Goal: Information Seeking & Learning: Learn about a topic

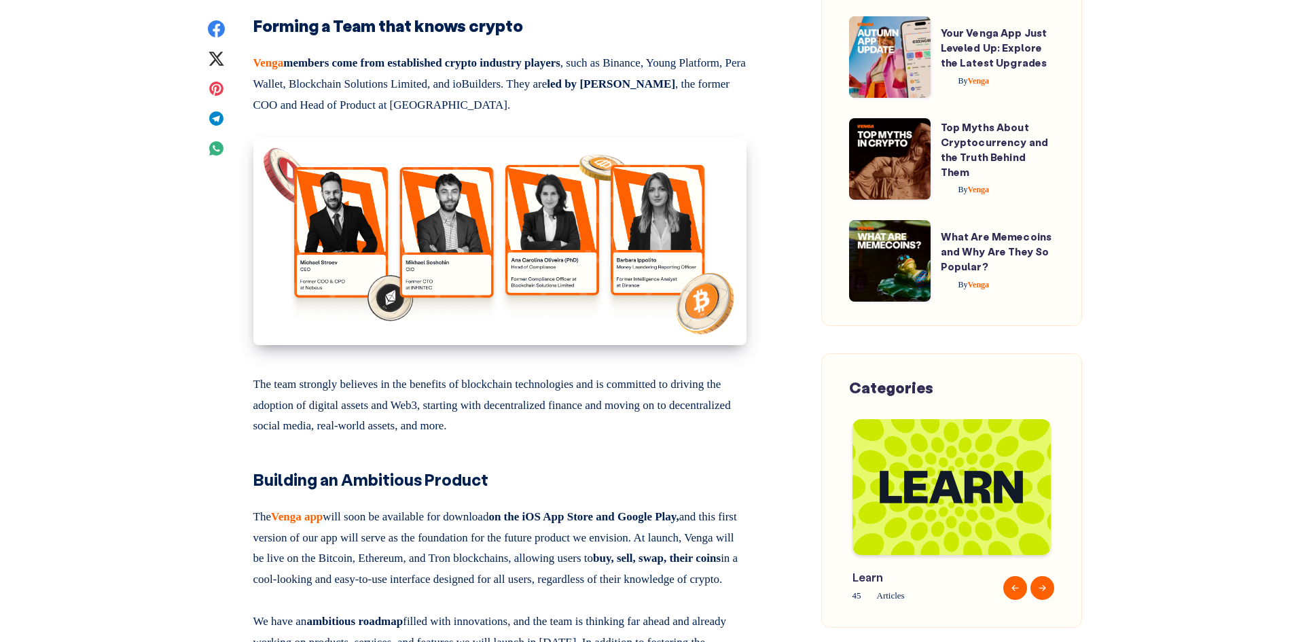
scroll to position [1563, 0]
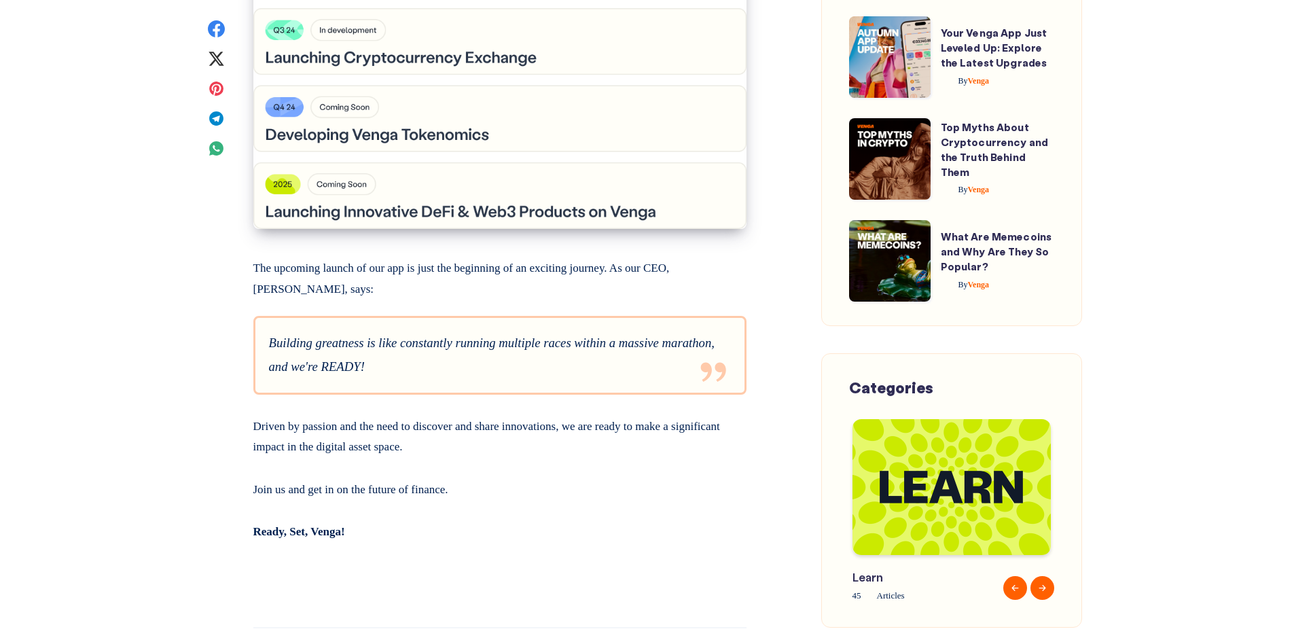
scroll to position [2582, 0]
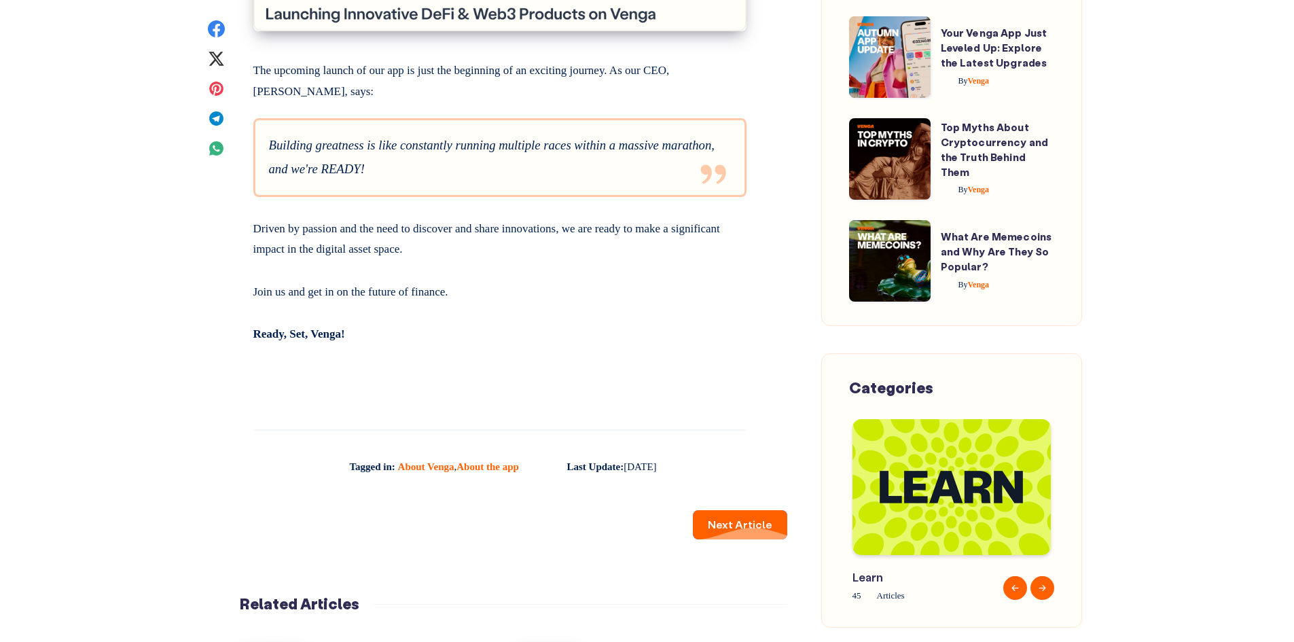
click at [735, 540] on link "Next Article" at bounding box center [740, 524] width 94 height 29
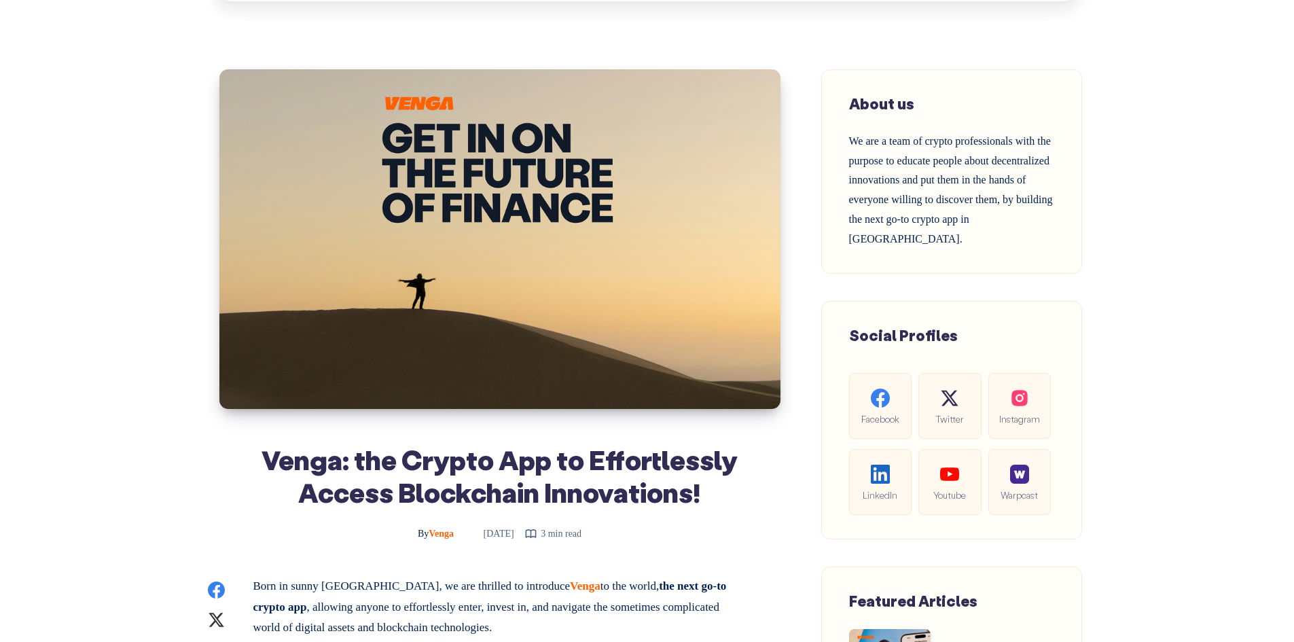
scroll to position [0, 0]
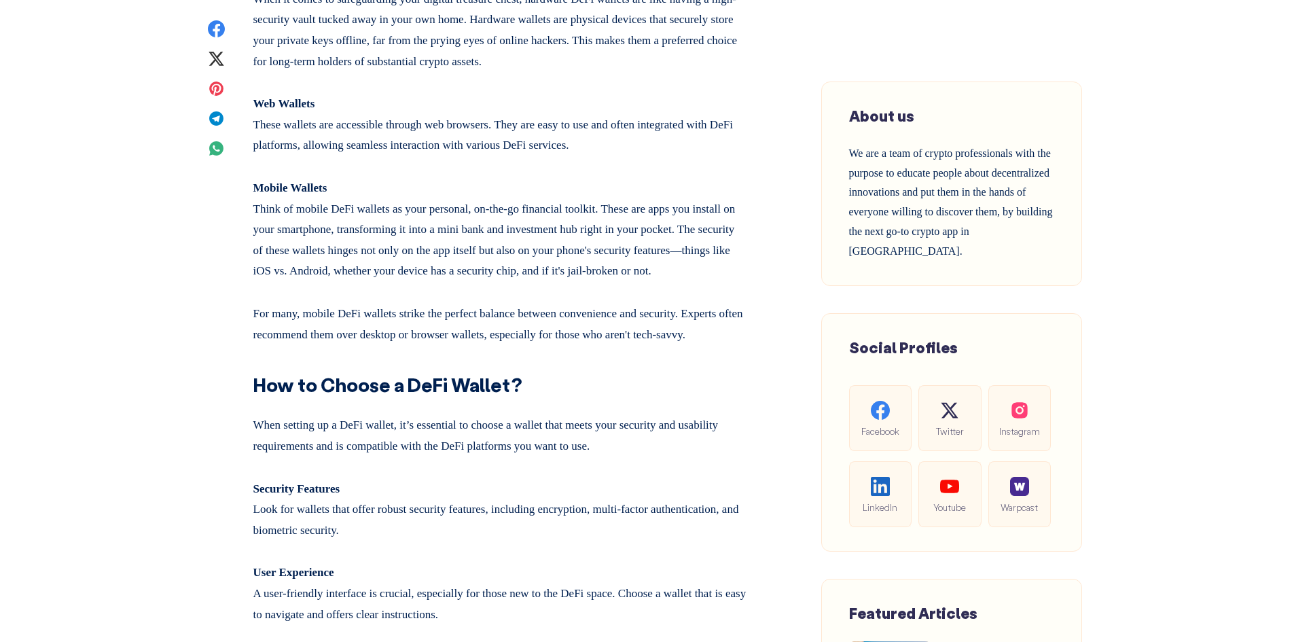
scroll to position [1631, 0]
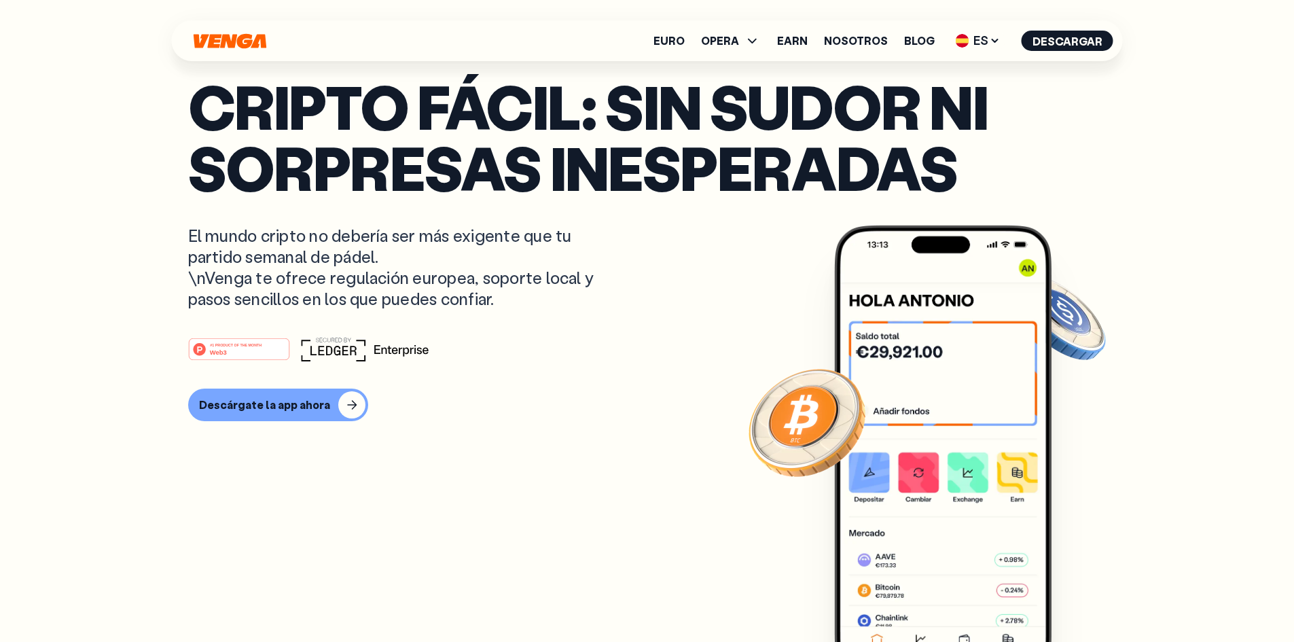
click at [921, 33] on ul "Euro OPERA Comprar Vender Cambiar Exchange Earn Nosotros Blog ES English - EN E…" at bounding box center [884, 41] width 460 height 22
click at [919, 41] on link "Blog" at bounding box center [919, 40] width 31 height 11
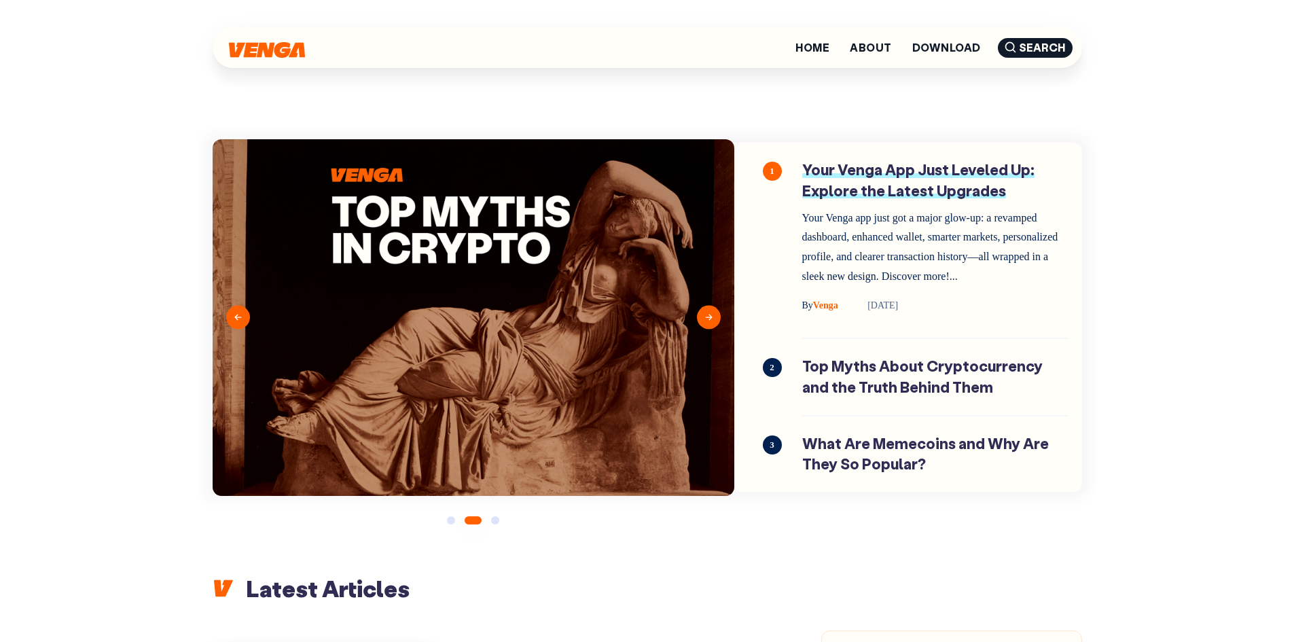
click at [870, 173] on link "Your Venga App Just Leveled Up: Explore the Latest Upgrades" at bounding box center [935, 240] width 266 height 161
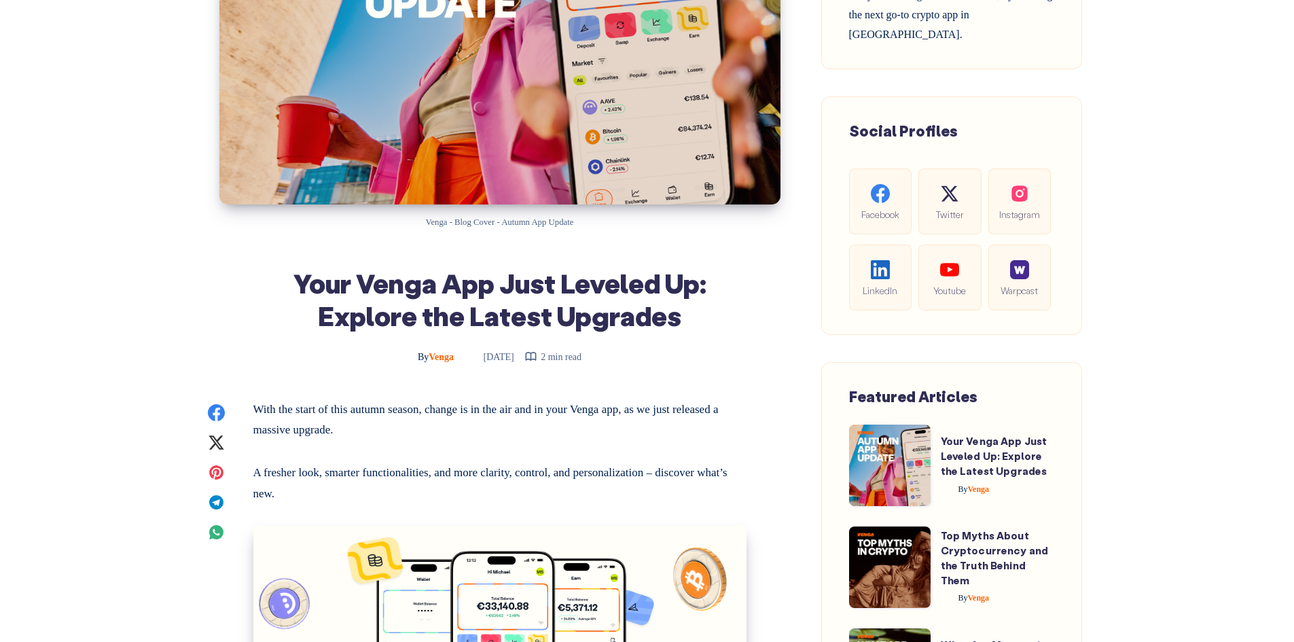
scroll to position [272, 0]
click at [401, 290] on h1 "Your Venga App Just Leveled Up: Explore the Latest Upgrades" at bounding box center [499, 298] width 493 height 65
click at [402, 290] on h1 "Your Venga App Just Leveled Up: Explore the Latest Upgrades" at bounding box center [499, 298] width 493 height 65
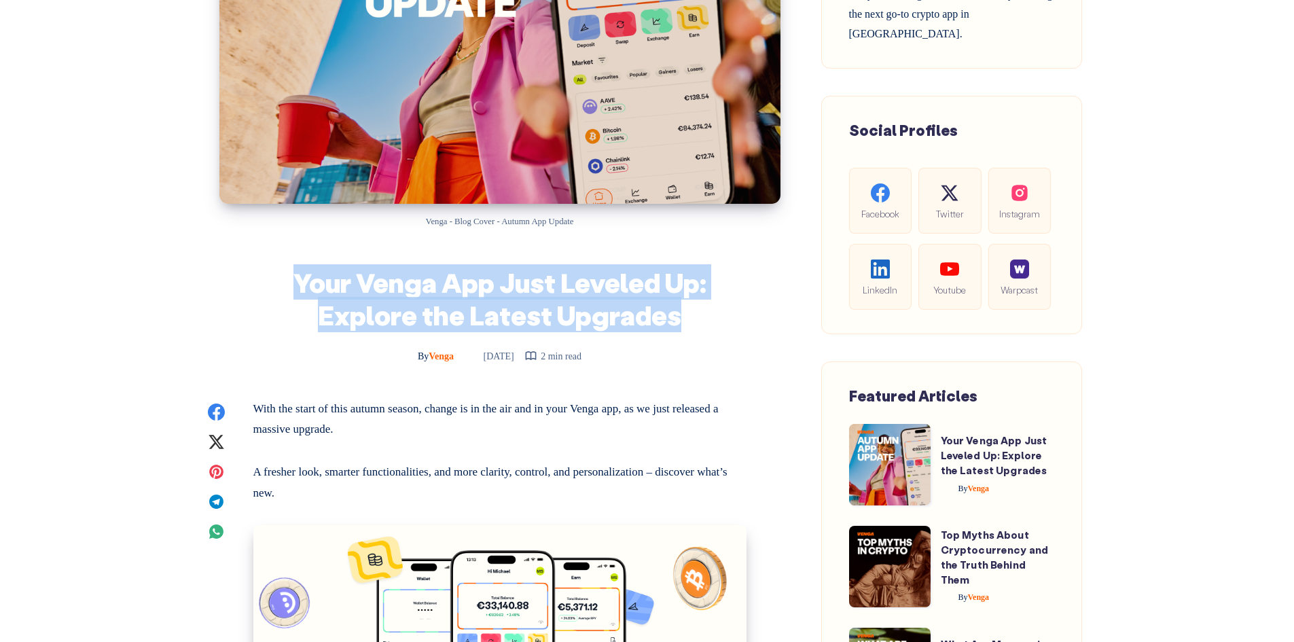
click at [402, 290] on h1 "Your Venga App Just Leveled Up: Explore the Latest Upgrades" at bounding box center [499, 298] width 493 height 65
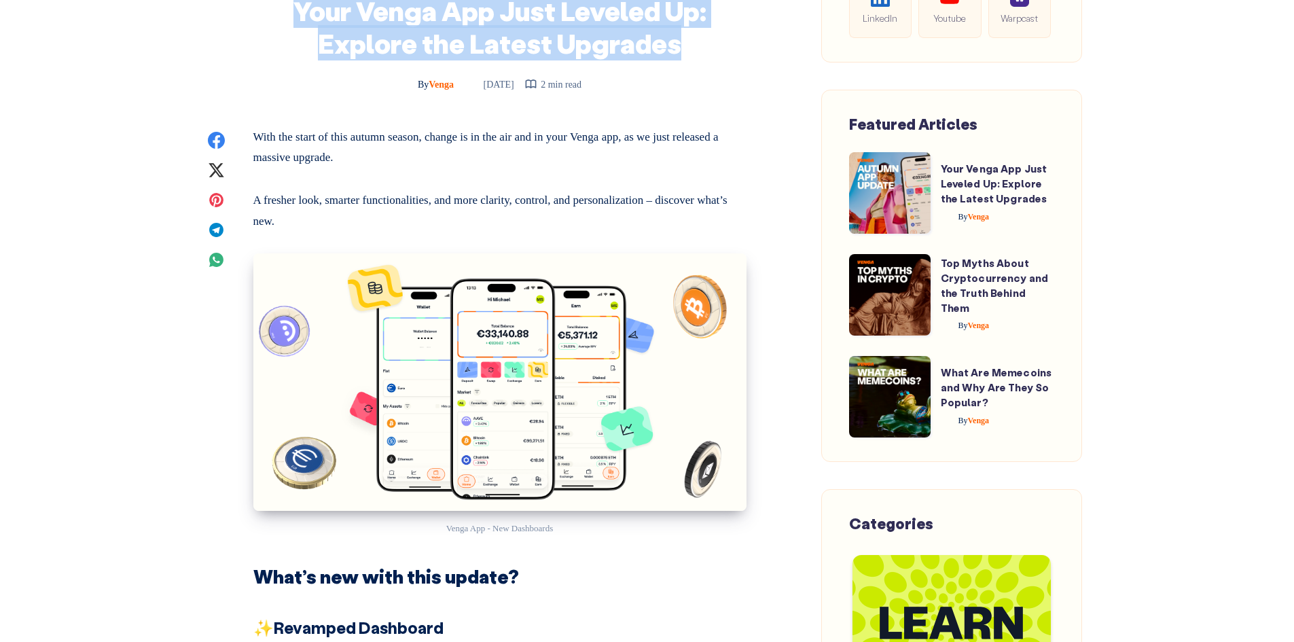
scroll to position [747, 0]
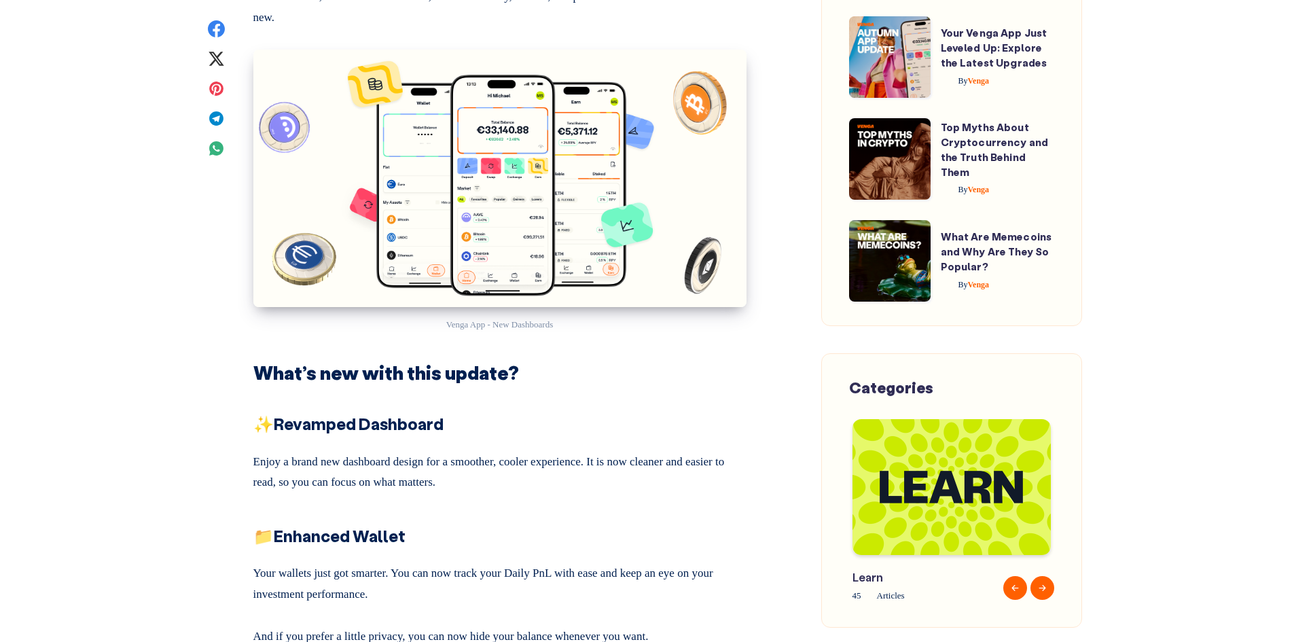
click at [326, 370] on h2 "What’s new with this update?" at bounding box center [499, 367] width 493 height 37
click at [353, 431] on strong "Revamped Dashboard" at bounding box center [359, 423] width 170 height 21
click at [352, 431] on strong "Revamped Dashboard" at bounding box center [359, 423] width 170 height 21
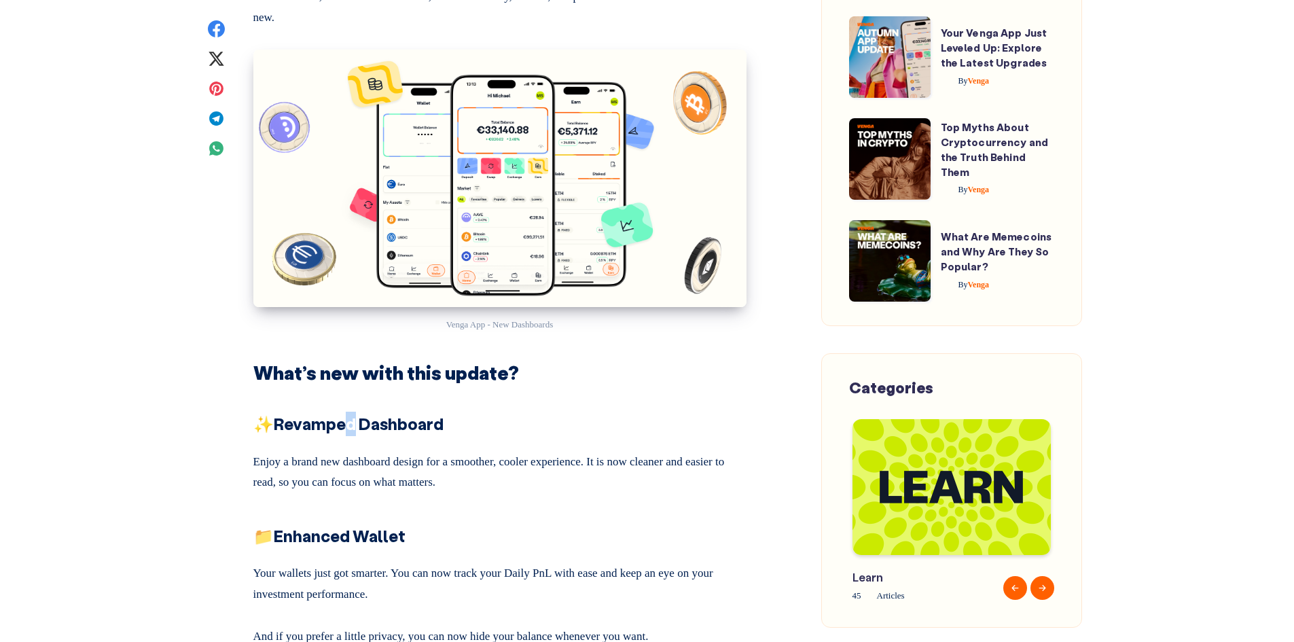
click at [350, 431] on strong "Revamped Dashboard" at bounding box center [359, 423] width 170 height 21
click at [308, 540] on strong "Enhanced Wallet" at bounding box center [340, 535] width 132 height 21
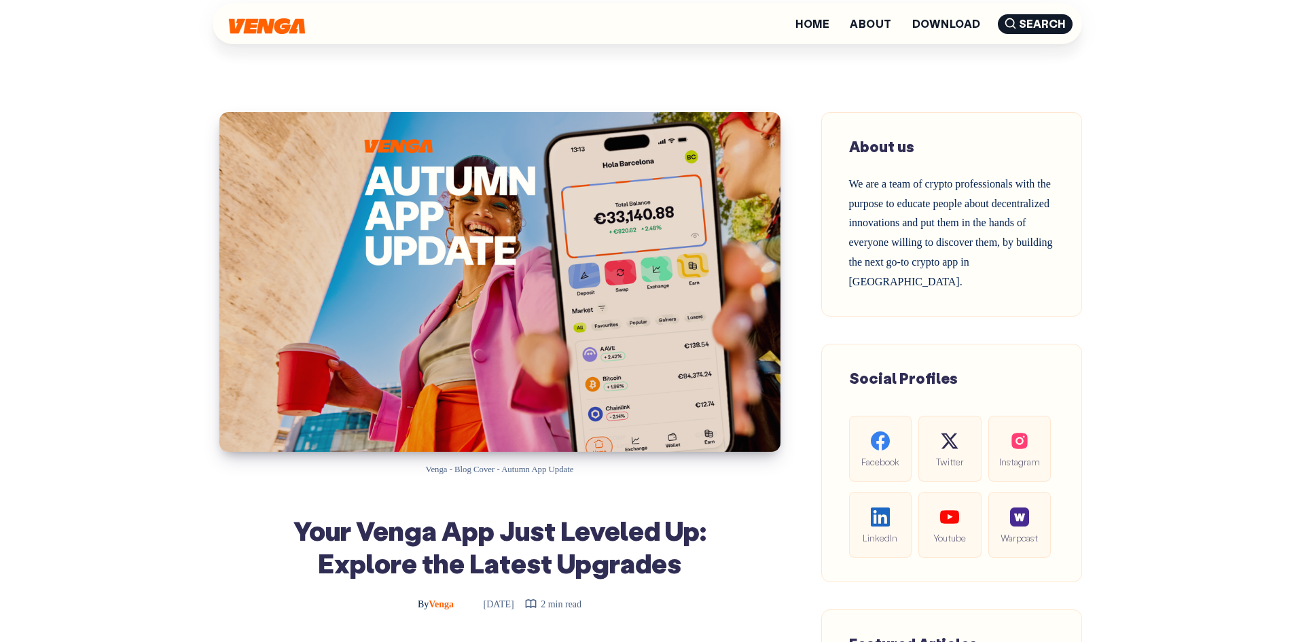
scroll to position [0, 0]
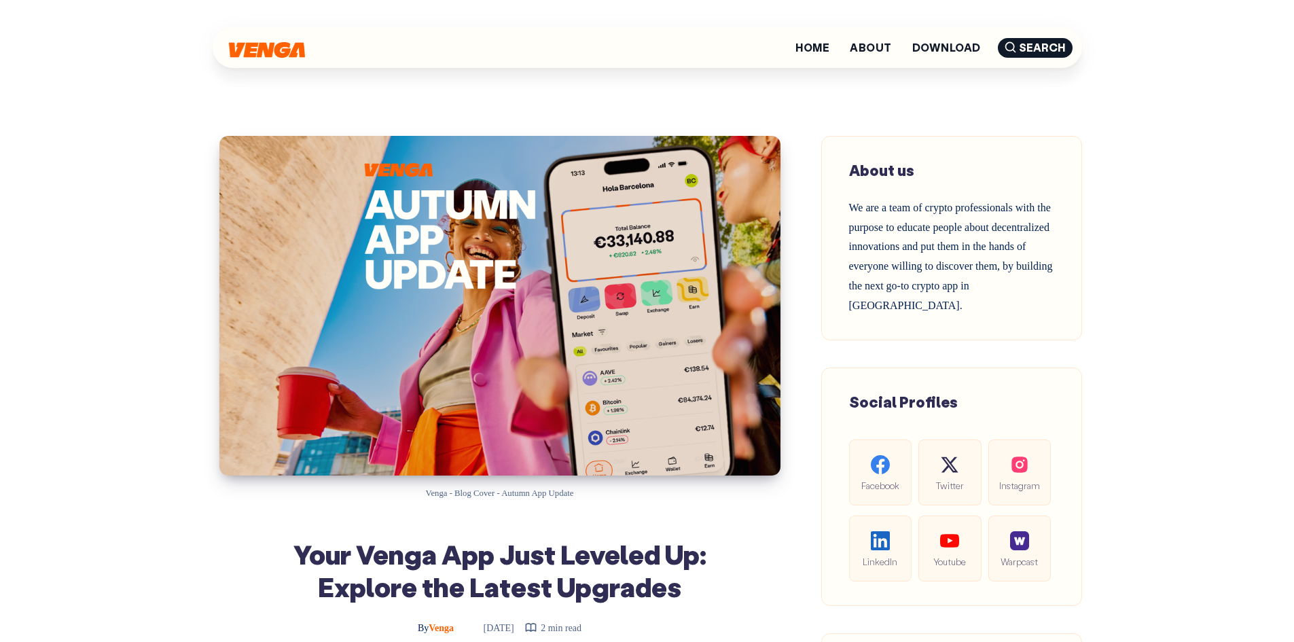
click at [282, 39] on div at bounding box center [267, 47] width 76 height 20
click at [285, 48] on img at bounding box center [267, 49] width 76 height 16
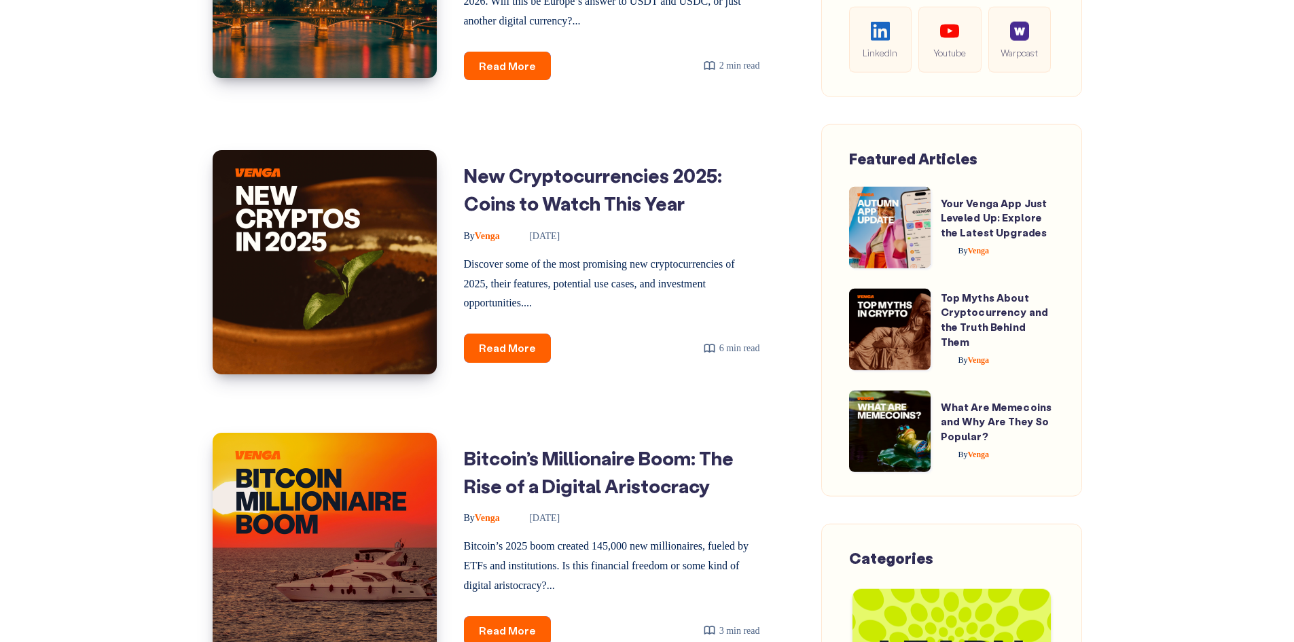
scroll to position [1360, 0]
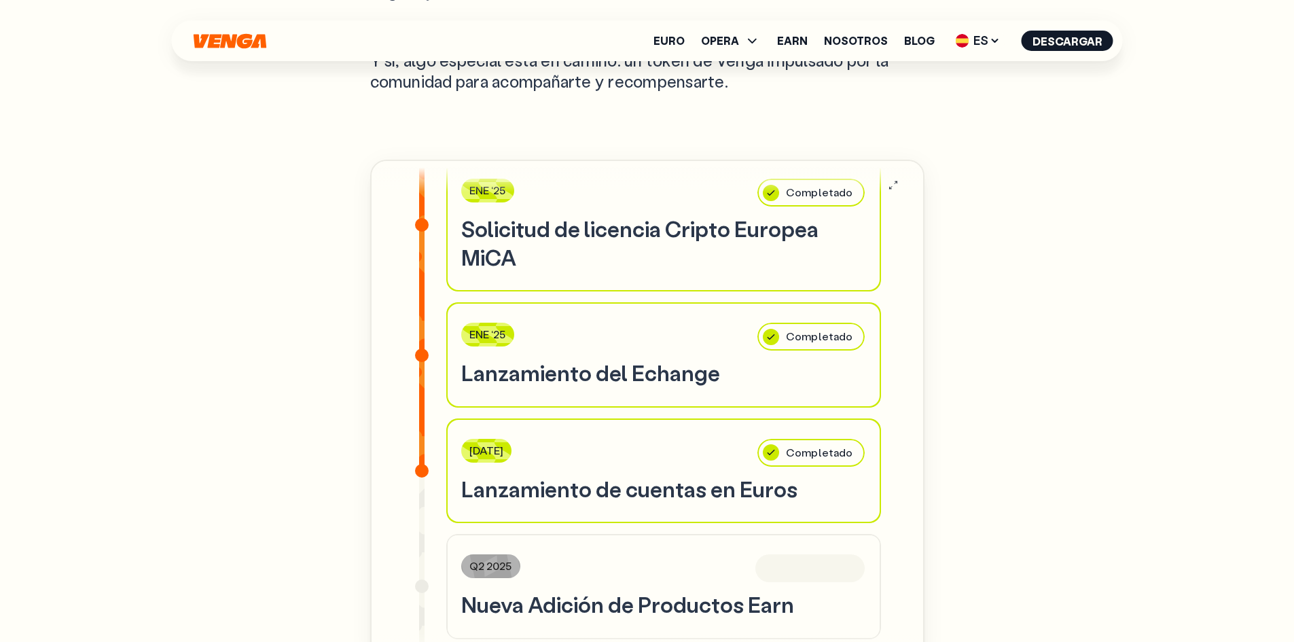
scroll to position [612, 0]
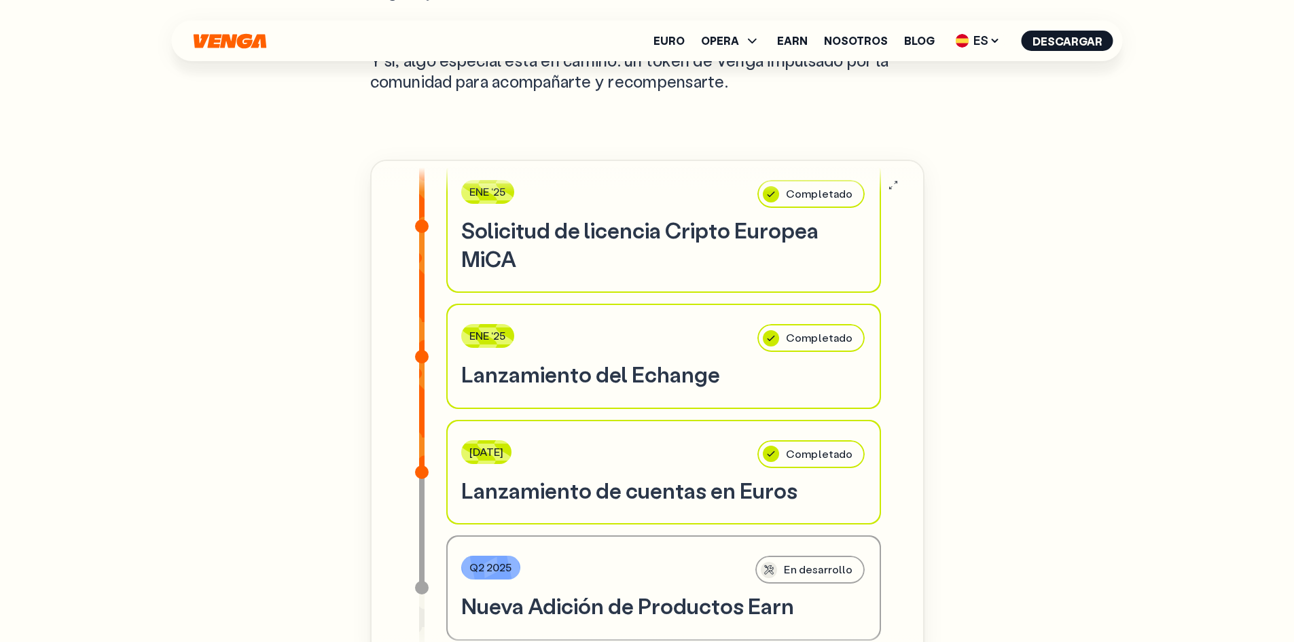
click at [605, 233] on h3 "Solicitud de licencia Cripto Europea MiCA" at bounding box center [663, 244] width 405 height 56
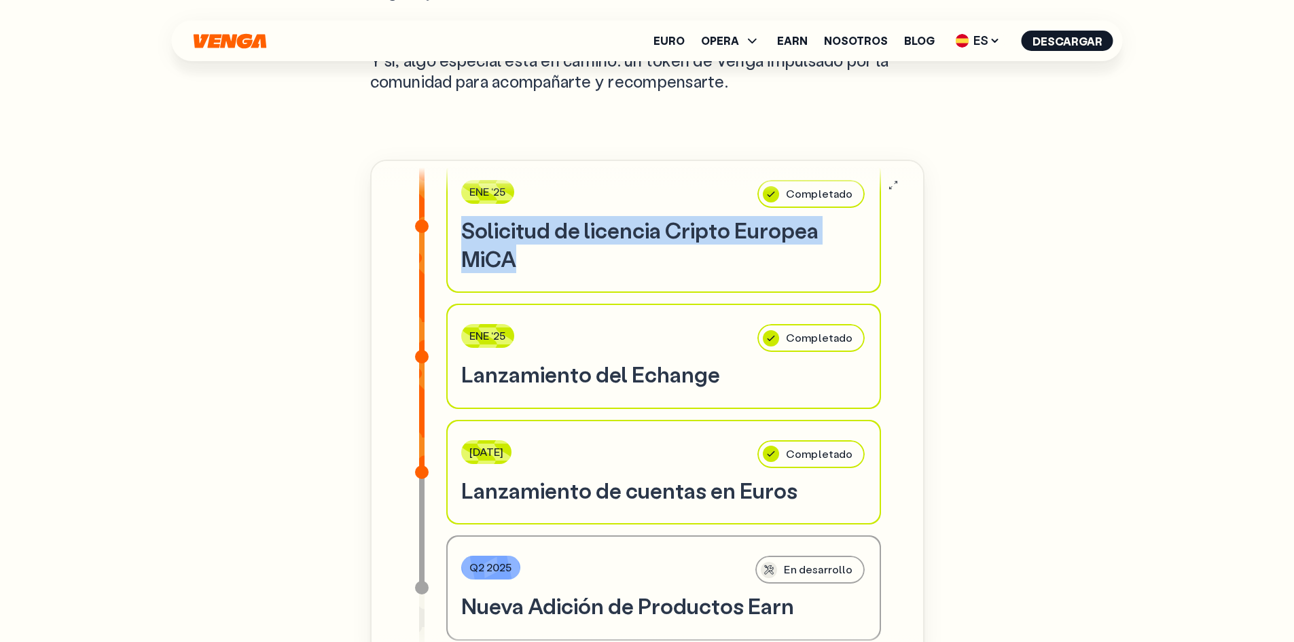
click at [605, 233] on h3 "Solicitud de licencia Cripto Europea MiCA" at bounding box center [663, 244] width 405 height 56
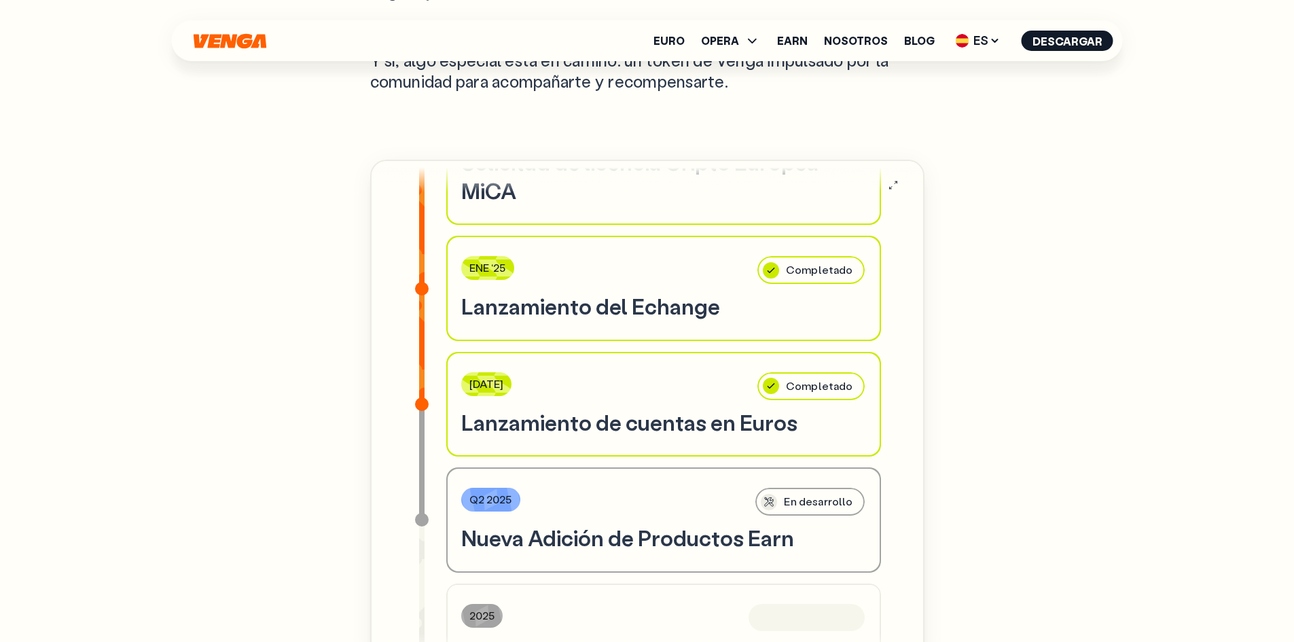
click at [612, 428] on h3 "Lanzamiento de cuentas en Euros" at bounding box center [663, 422] width 405 height 29
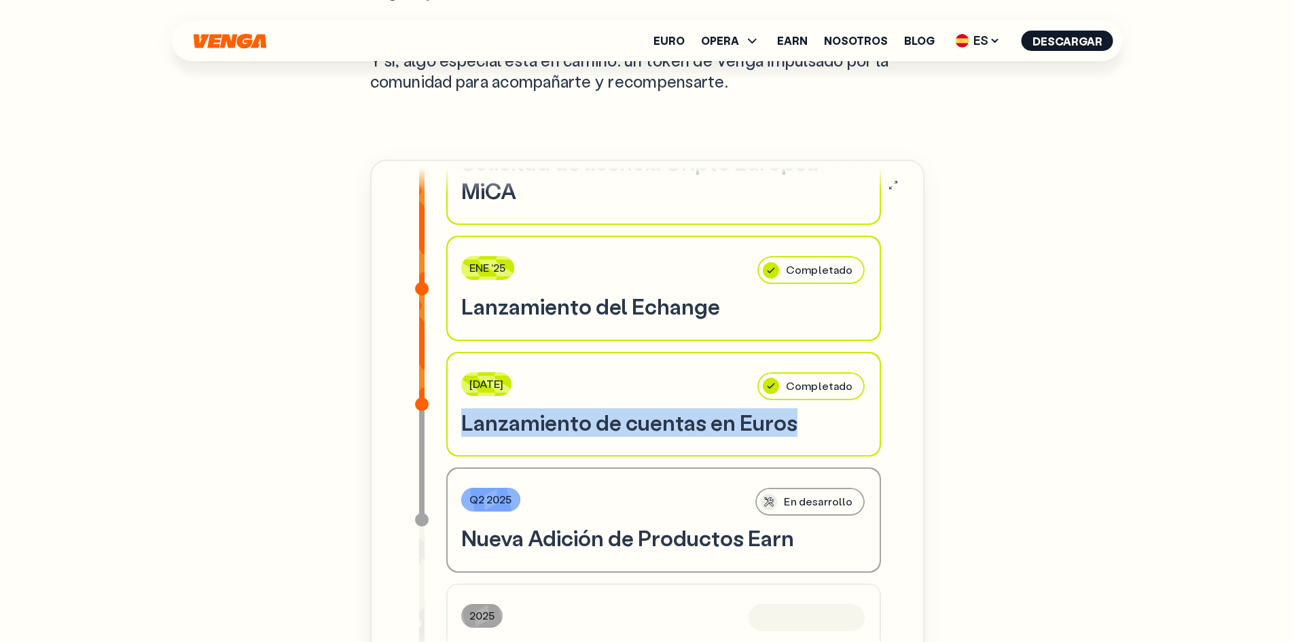
click at [612, 427] on h3 "Lanzamiento de cuentas en Euros" at bounding box center [663, 422] width 405 height 29
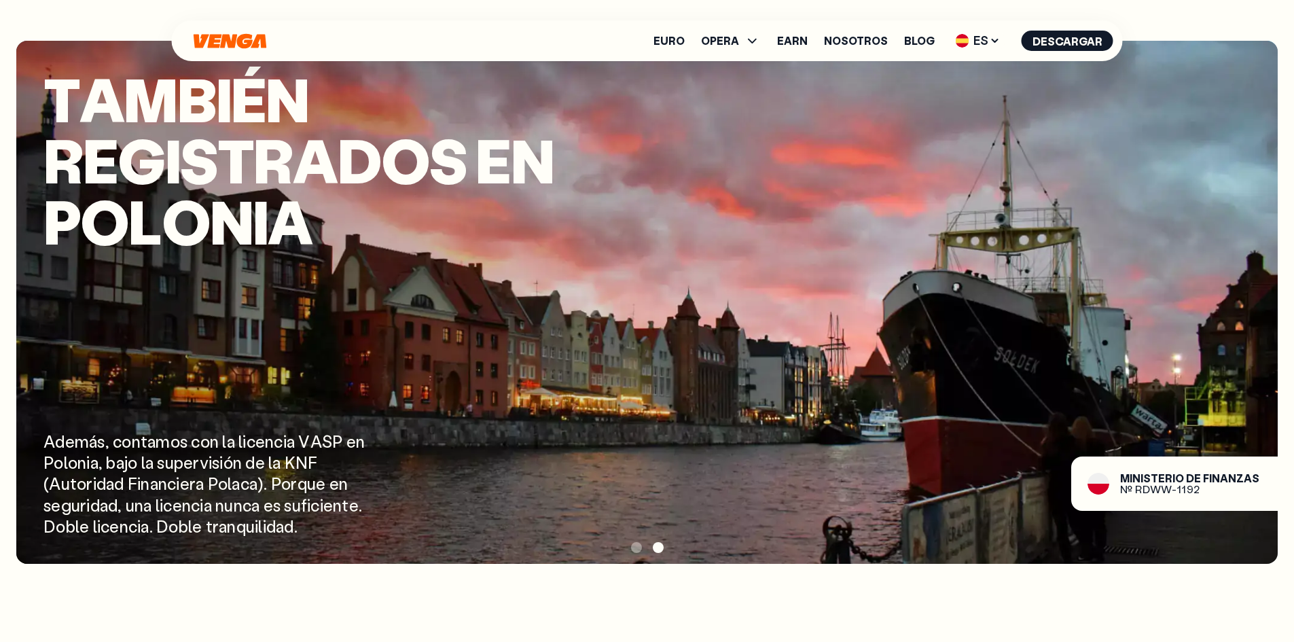
scroll to position [1903, 0]
click at [636, 544] on span at bounding box center [636, 547] width 11 height 11
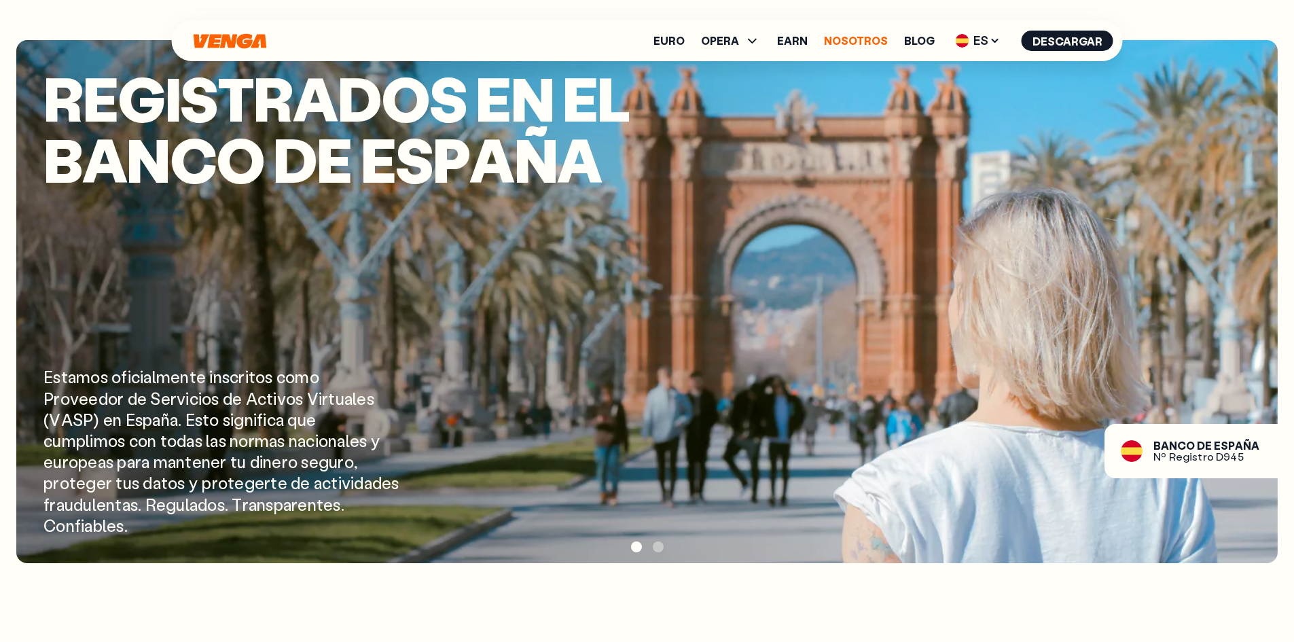
click at [851, 44] on link "Nosotros" at bounding box center [856, 40] width 64 height 11
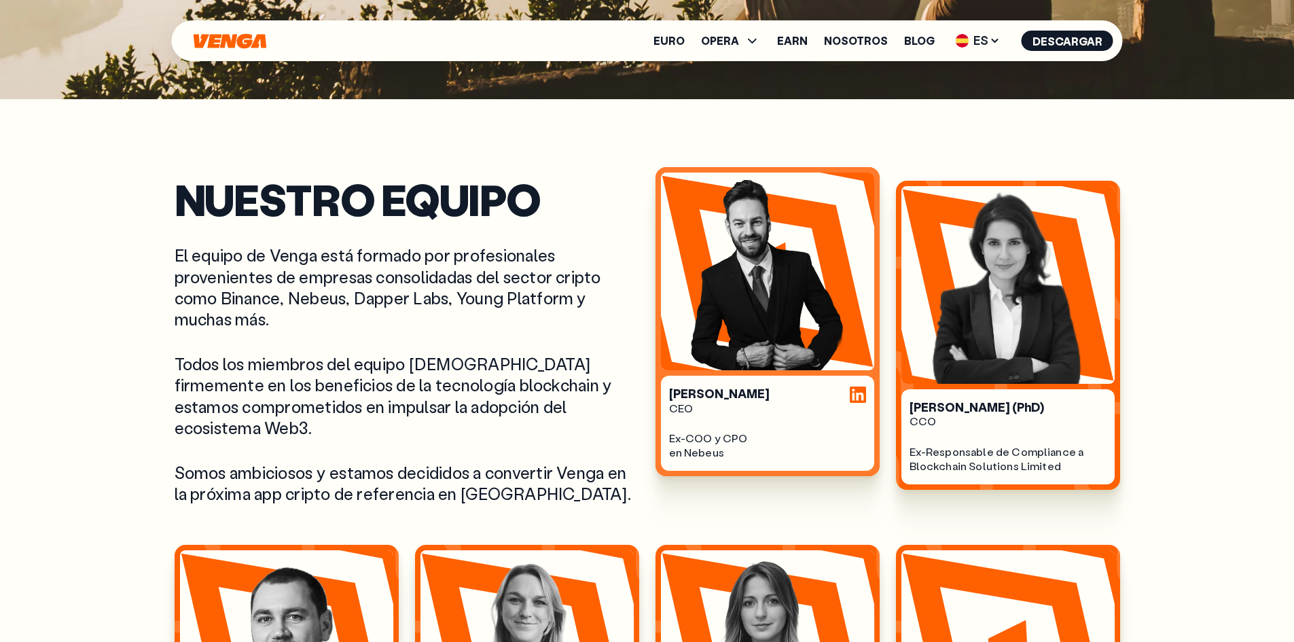
scroll to position [544, 0]
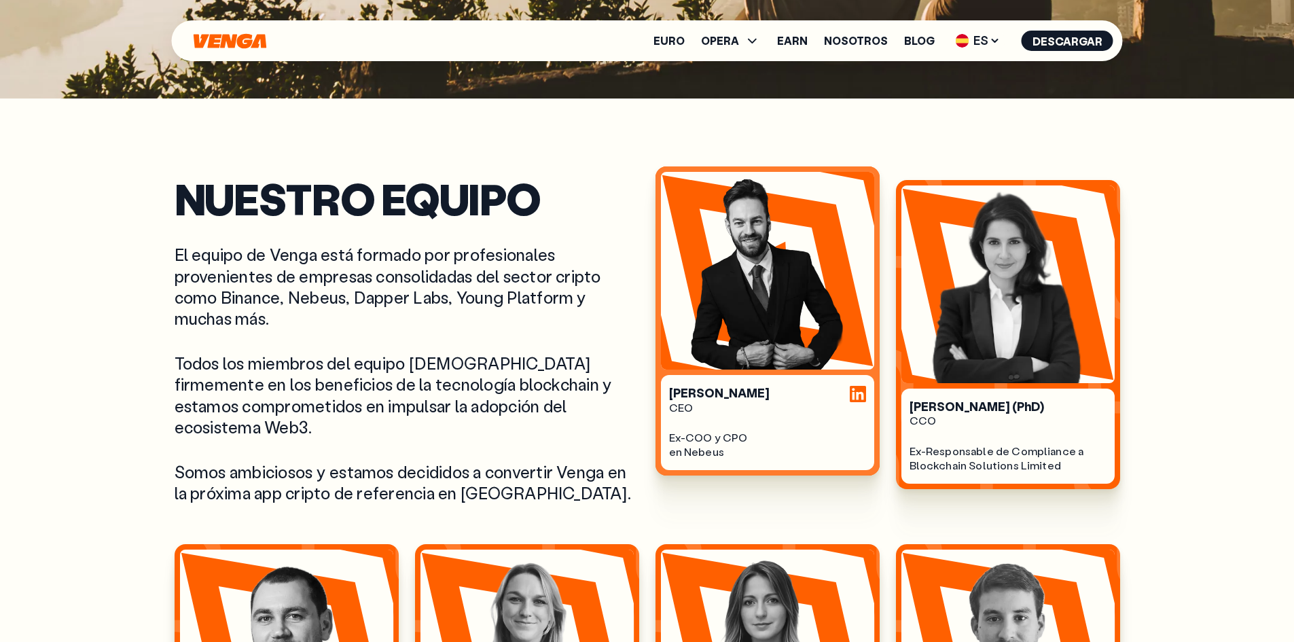
click at [853, 389] on div at bounding box center [858, 394] width 16 height 16
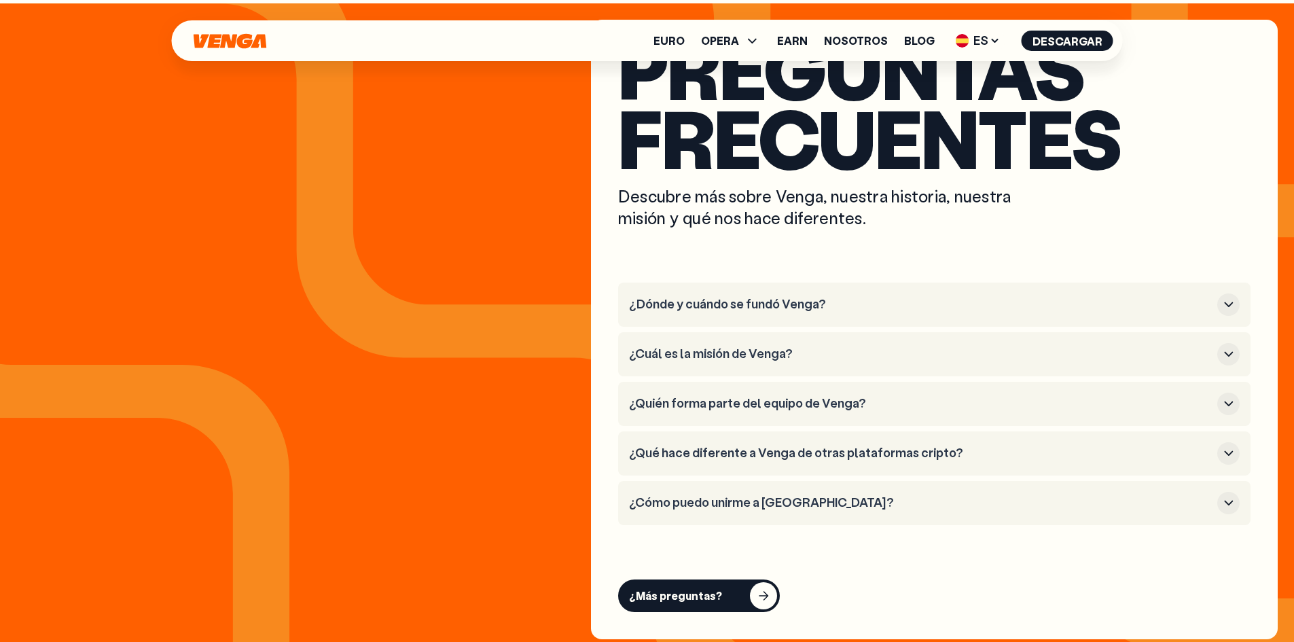
scroll to position [5164, 0]
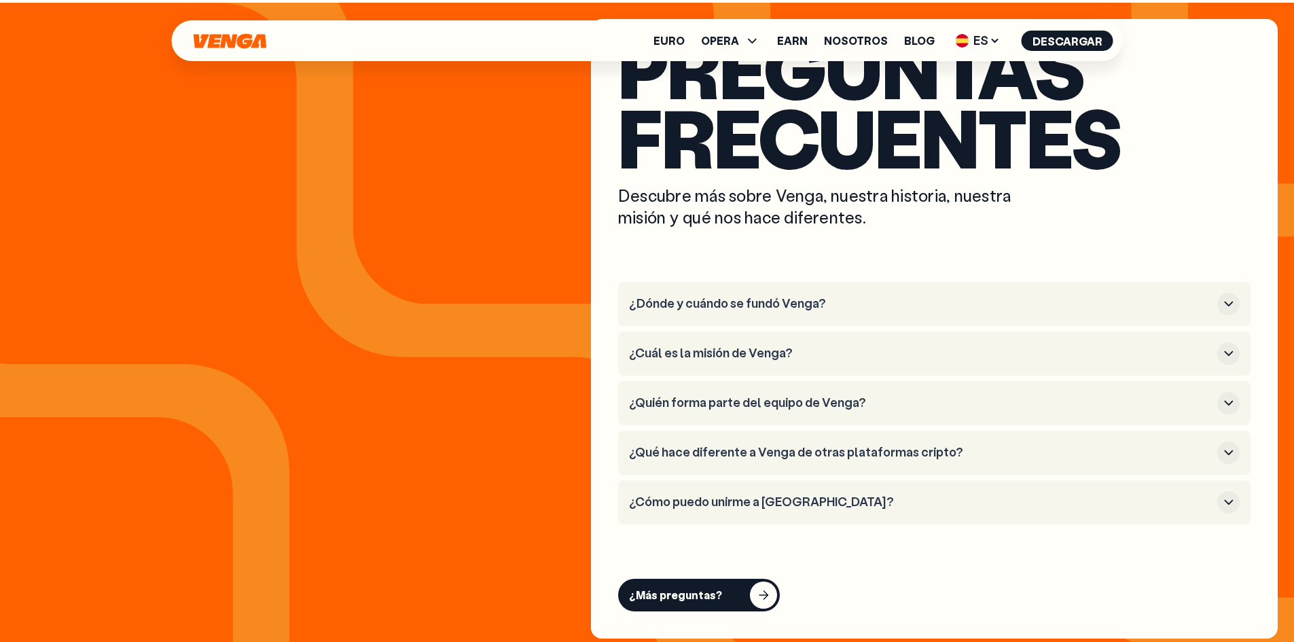
click at [705, 298] on h3 "¿Dónde y cuándo se fundó Venga?" at bounding box center [920, 303] width 583 height 15
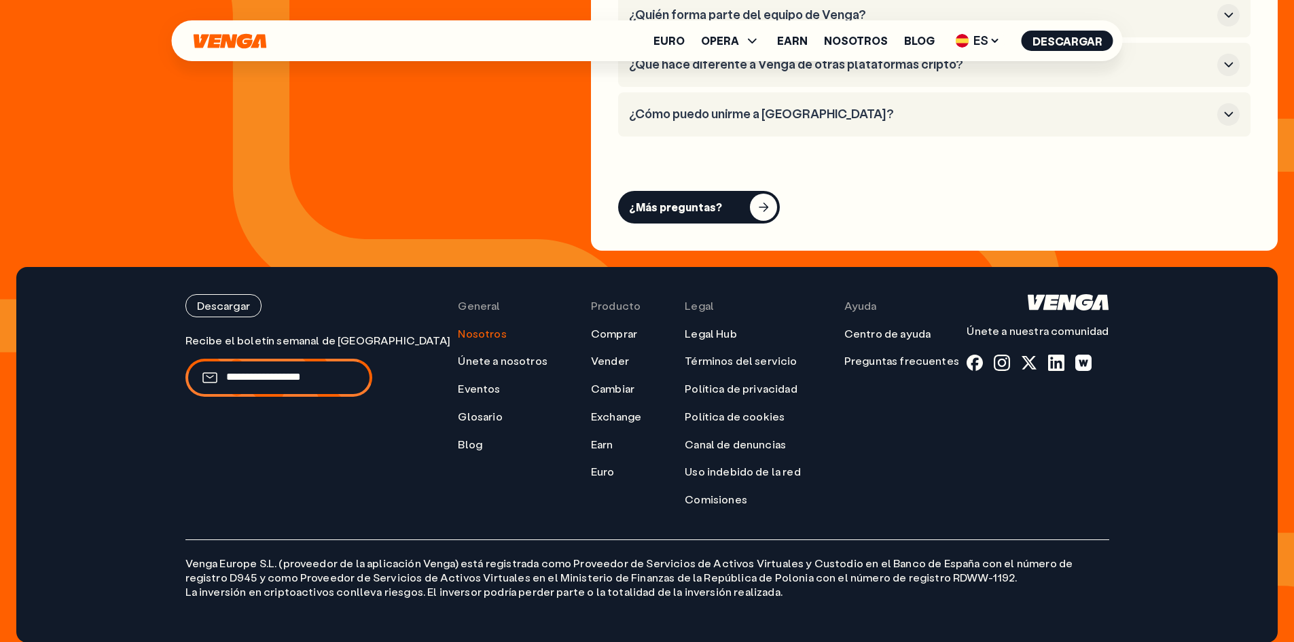
scroll to position [5644, 0]
click at [1006, 355] on div at bounding box center [1002, 362] width 16 height 16
click at [260, 46] on icon "Inicio" at bounding box center [230, 41] width 76 height 16
